Goal: Book appointment/travel/reservation

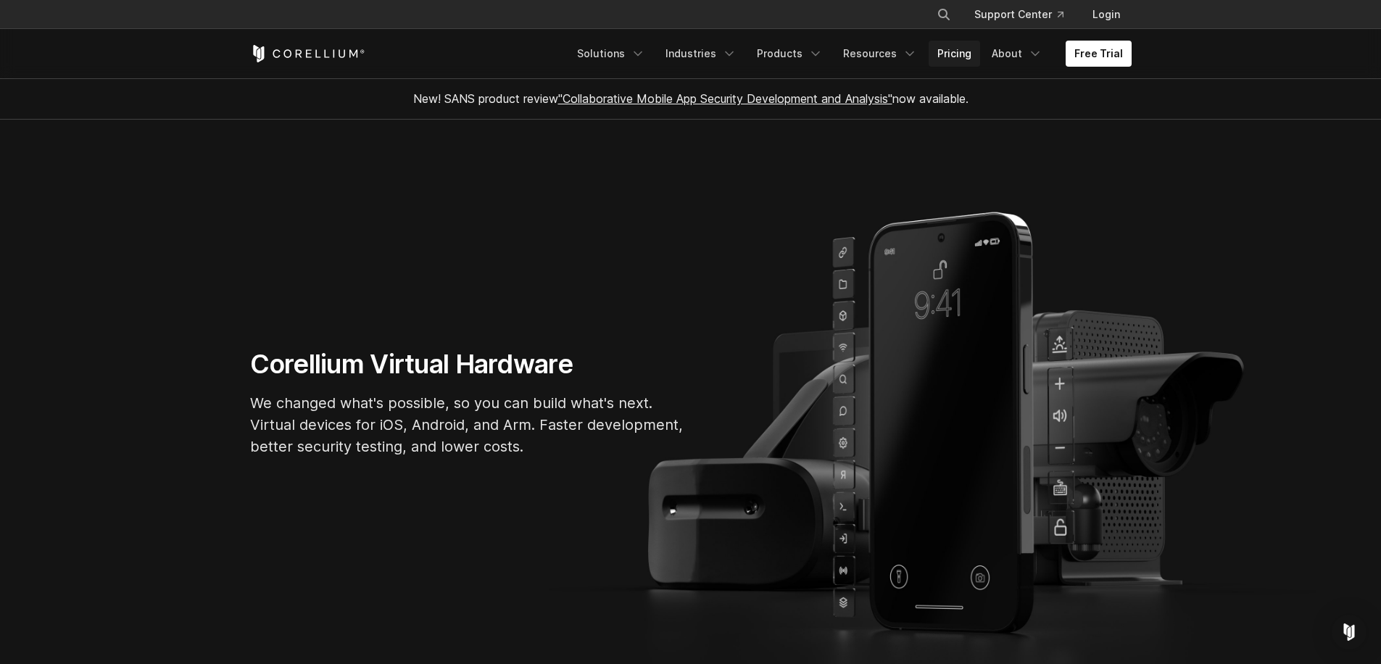
click at [963, 52] on link "Pricing" at bounding box center [953, 54] width 51 height 26
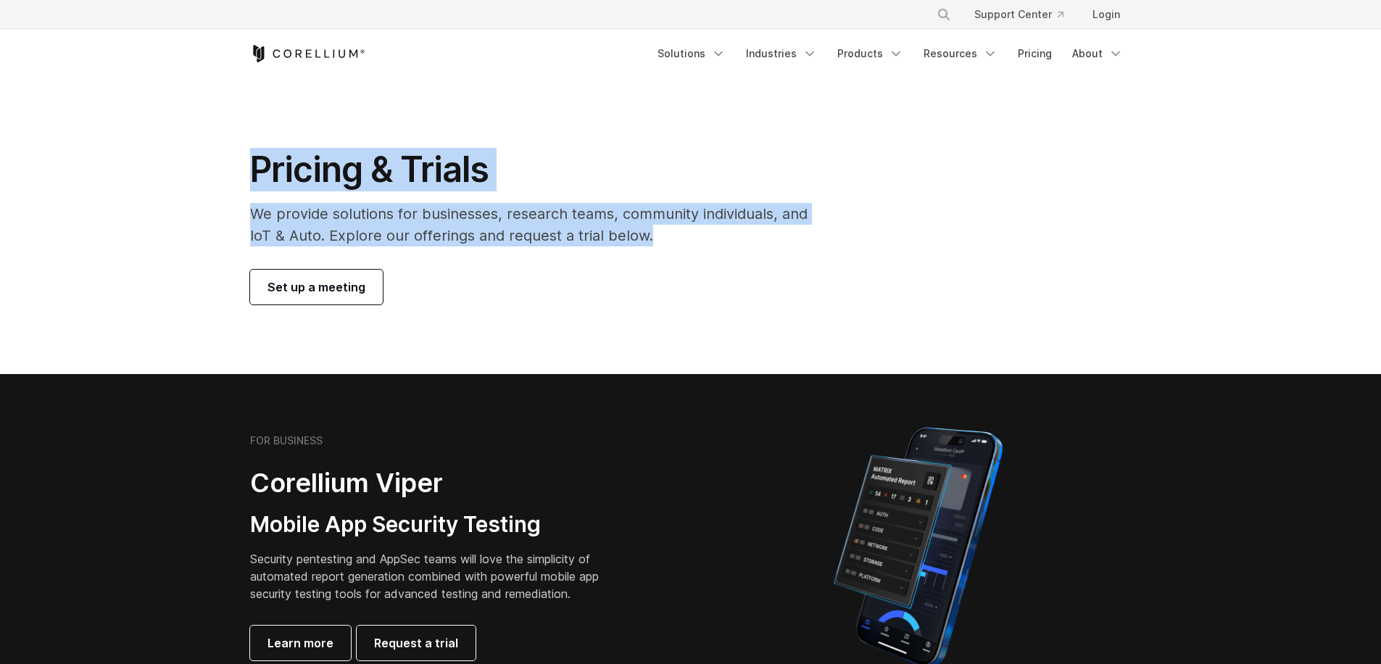
click at [226, 166] on section "Pricing & Trials We provide solutions for businesses, research teams, community…" at bounding box center [690, 226] width 1381 height 296
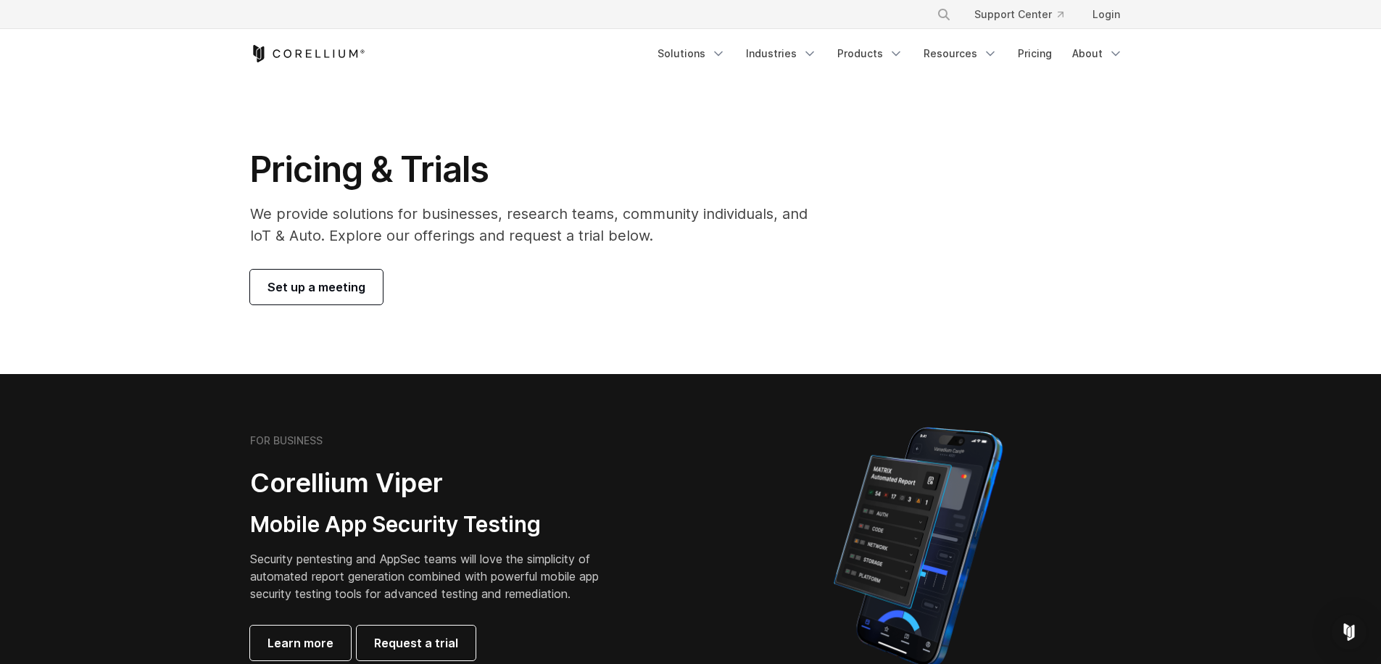
drag, startPoint x: 636, startPoint y: 248, endPoint x: 834, endPoint y: 180, distance: 208.3
click at [637, 248] on div "Pricing & Trials We provide solutions for businesses, research teams, community…" at bounding box center [539, 226] width 607 height 157
click at [1042, 52] on link "Pricing" at bounding box center [1034, 54] width 51 height 26
click at [371, 275] on link "Set up a meeting" at bounding box center [316, 287] width 133 height 35
click at [323, 291] on span "Set up a meeting" at bounding box center [316, 286] width 98 height 17
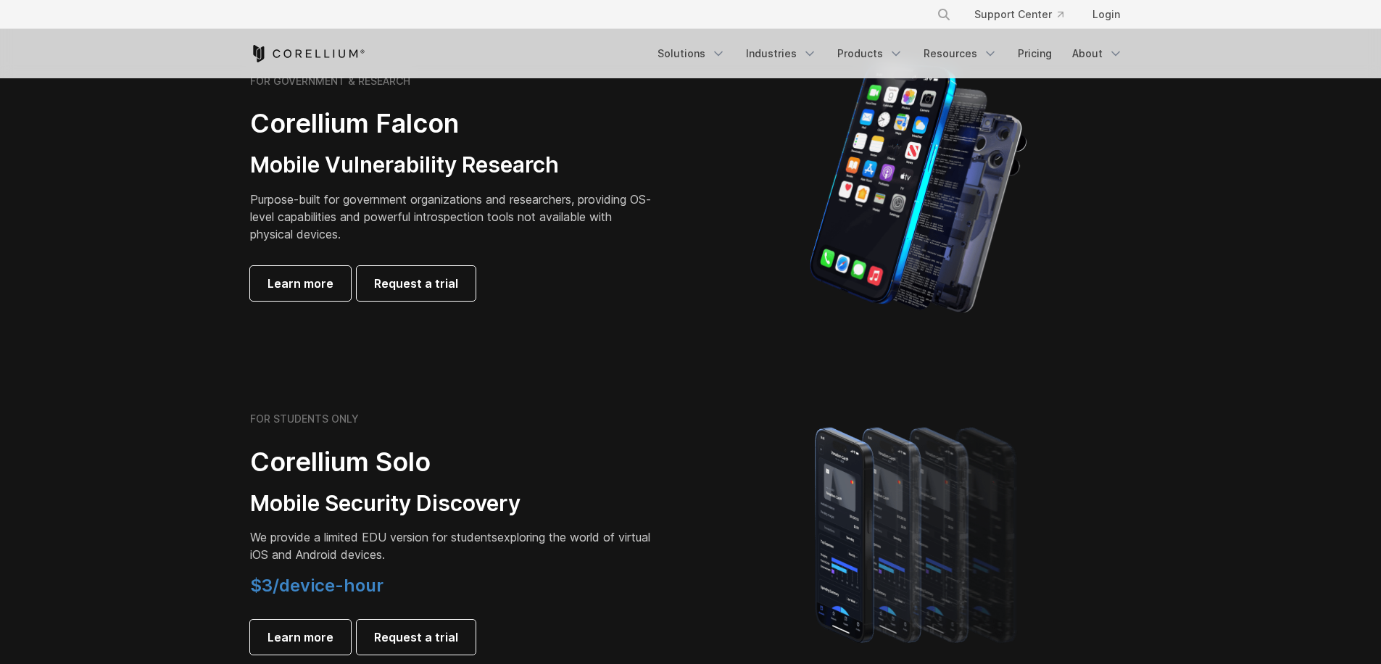
scroll to position [708, 0]
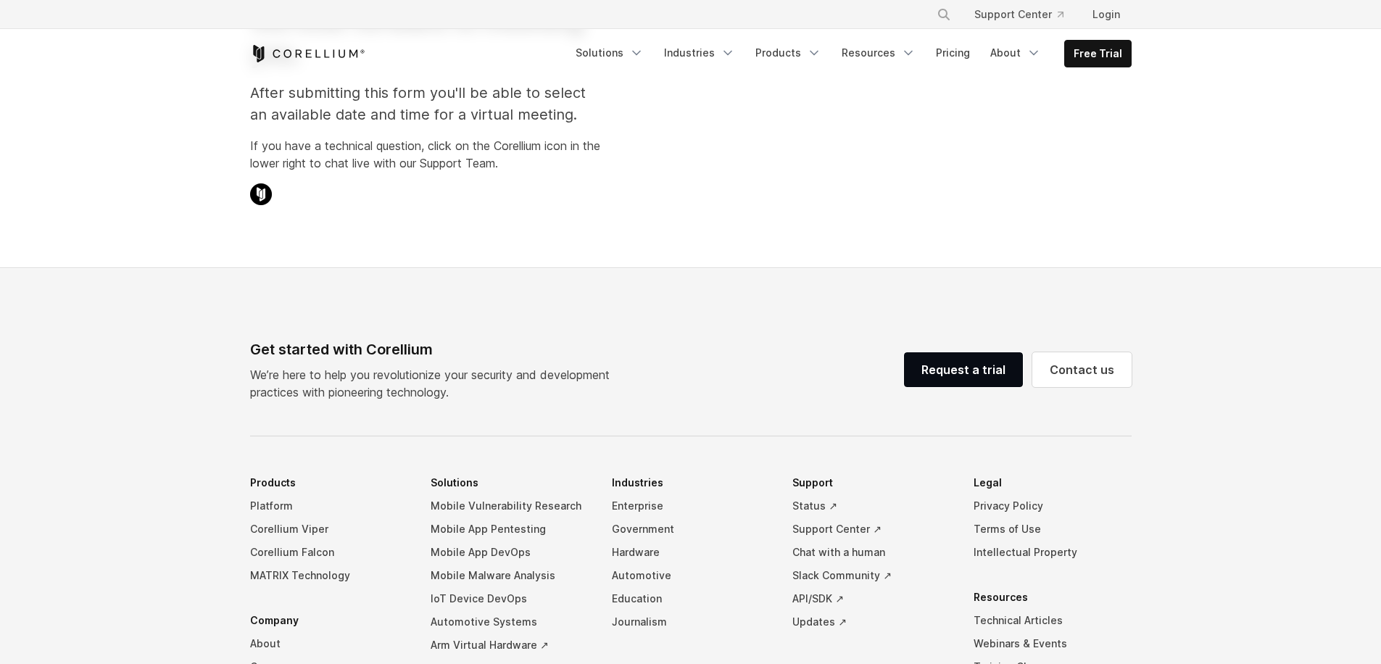
scroll to position [203, 0]
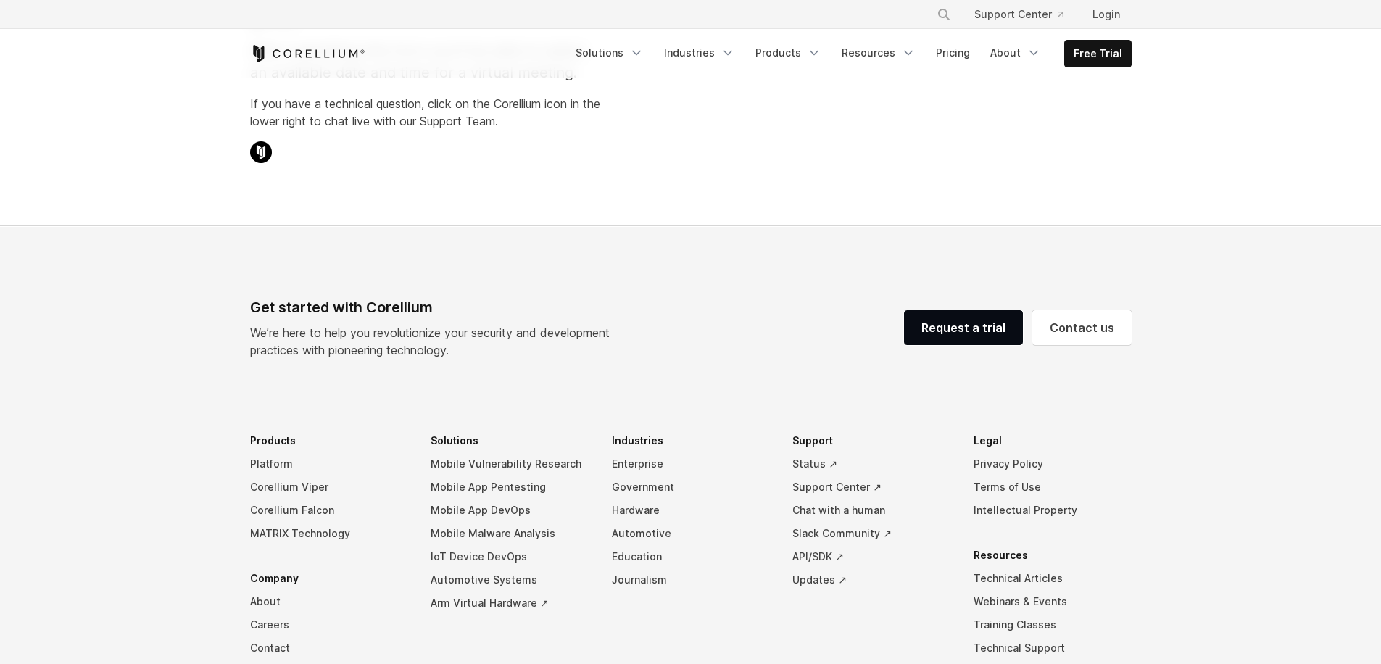
select select "**"
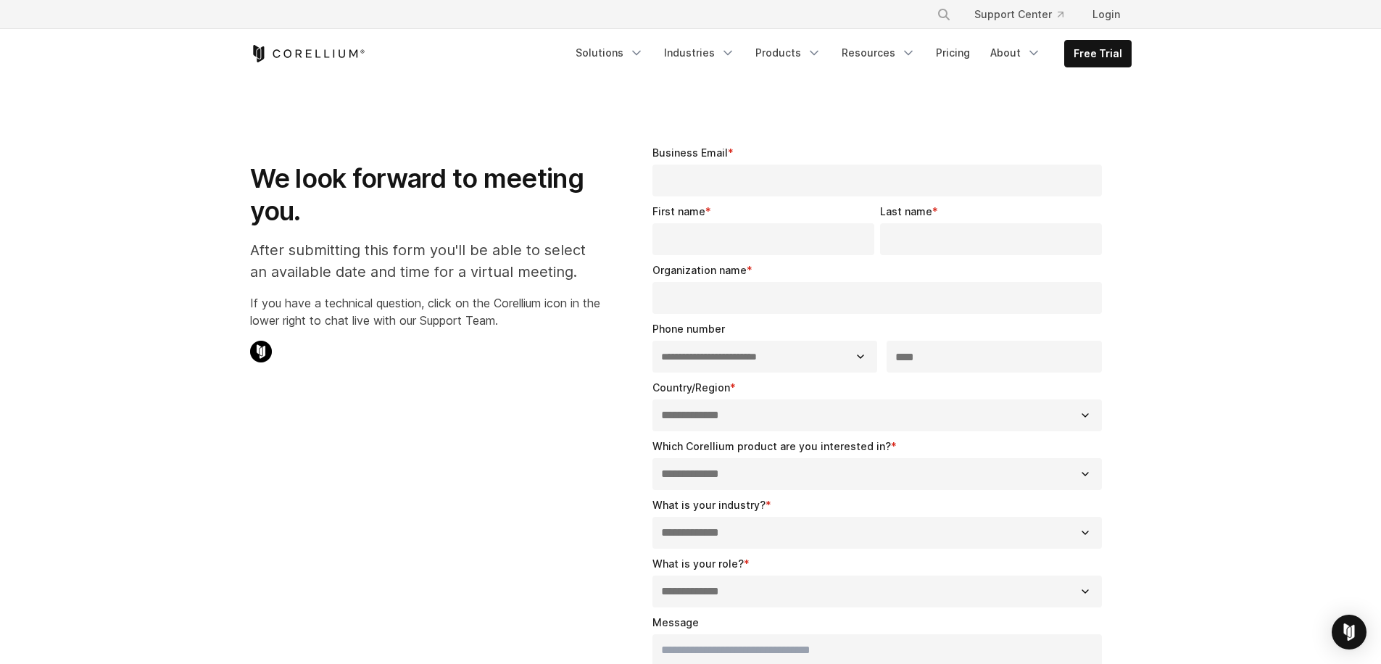
scroll to position [0, 0]
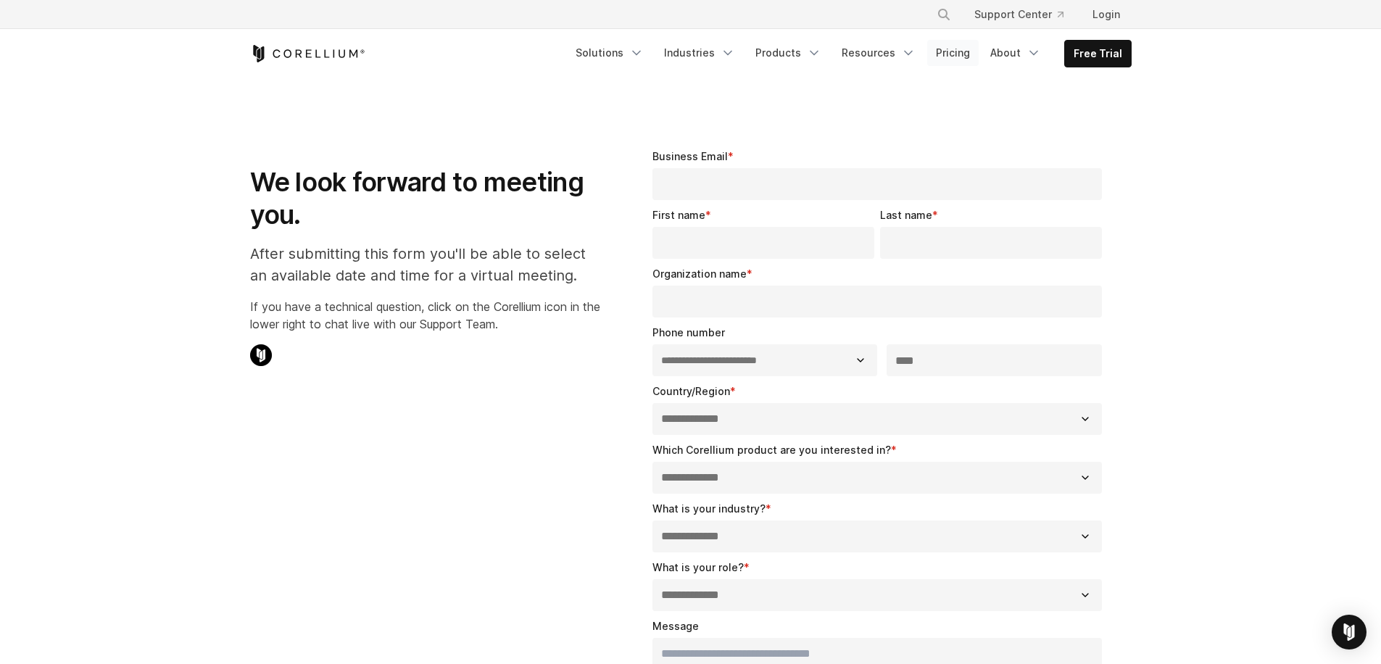
click at [959, 49] on link "Pricing" at bounding box center [952, 53] width 51 height 26
